Goal: Register for event/course

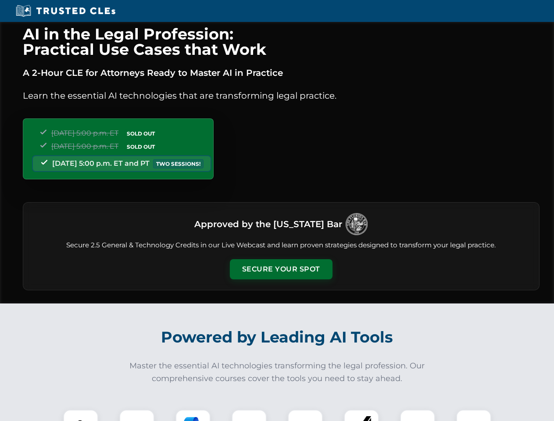
click at [281, 269] on button "Secure Your Spot" at bounding box center [281, 269] width 103 height 20
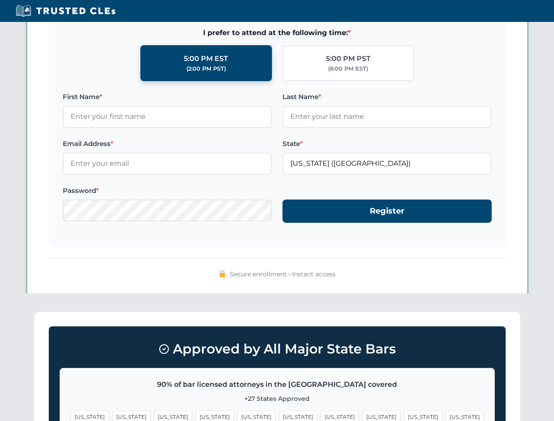
click at [321, 415] on span "[US_STATE]" at bounding box center [340, 417] width 38 height 13
click at [404, 415] on span "[US_STATE]" at bounding box center [423, 417] width 38 height 13
